Goal: Information Seeking & Learning: Learn about a topic

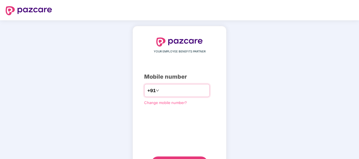
type input "**********"
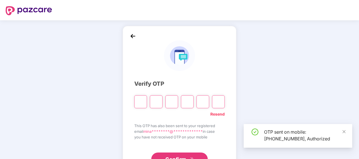
scroll to position [25, 0]
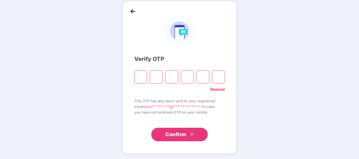
paste input "*"
type input "*"
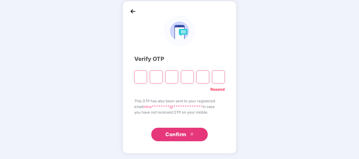
type input "*"
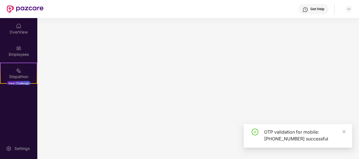
scroll to position [0, 0]
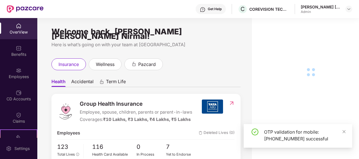
click at [19, 55] on div "Benefits" at bounding box center [18, 55] width 37 height 6
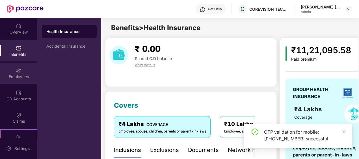
click at [27, 79] on div "Employees" at bounding box center [18, 77] width 37 height 6
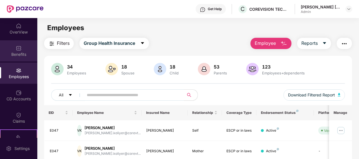
click at [18, 53] on div "Benefits" at bounding box center [18, 55] width 37 height 6
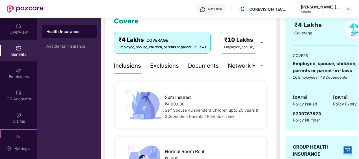
scroll to position [85, 0]
click at [63, 47] on div "Accidental Insurance" at bounding box center [69, 46] width 46 height 5
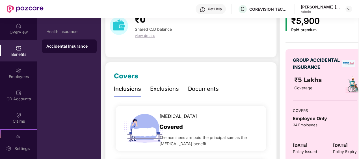
scroll to position [28, 0]
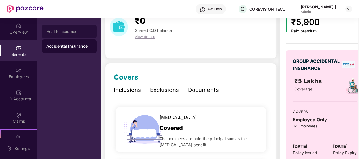
click at [55, 34] on div "Health Insurance" at bounding box center [69, 32] width 55 height 14
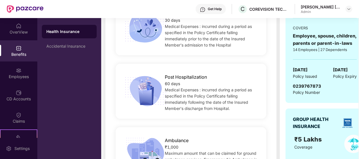
scroll to position [339, 0]
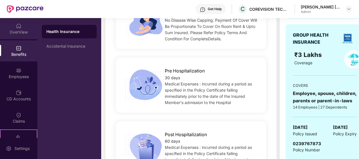
click at [16, 33] on div "OverView" at bounding box center [18, 32] width 37 height 6
